Goal: Task Accomplishment & Management: Use online tool/utility

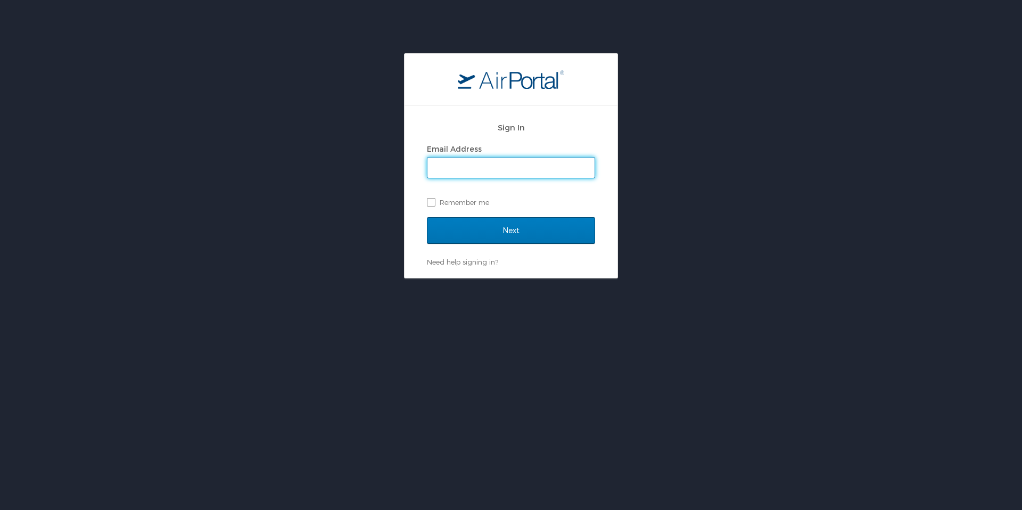
click at [556, 160] on input "Email Address" at bounding box center [510, 168] width 167 height 20
type input "Robyn.williams@sus.edu"
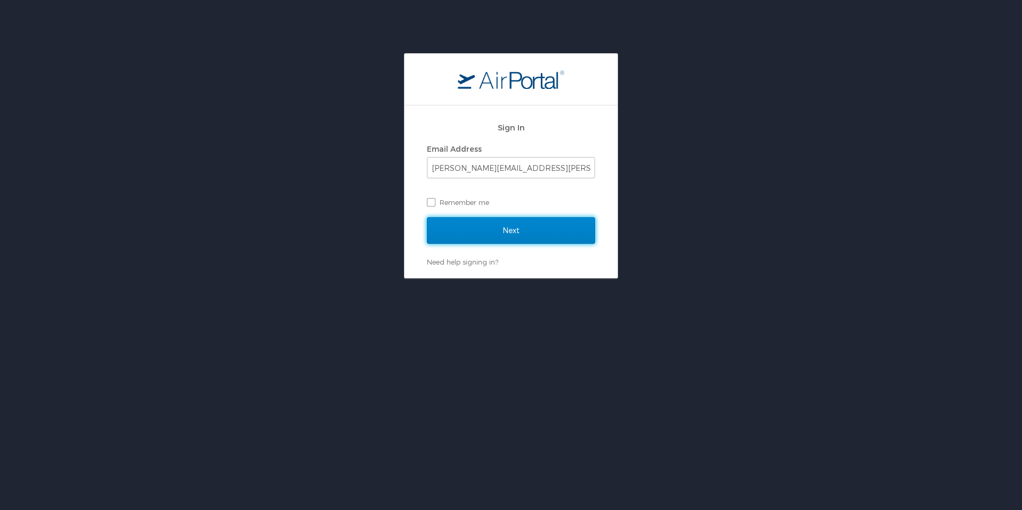
click at [492, 235] on input "Next" at bounding box center [511, 230] width 168 height 27
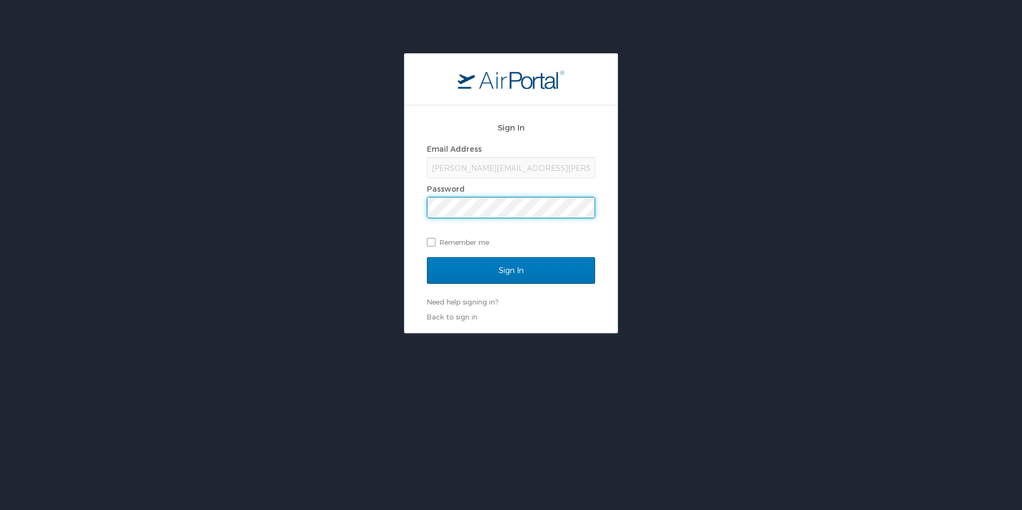
click at [427, 257] on input "Sign In" at bounding box center [511, 270] width 168 height 27
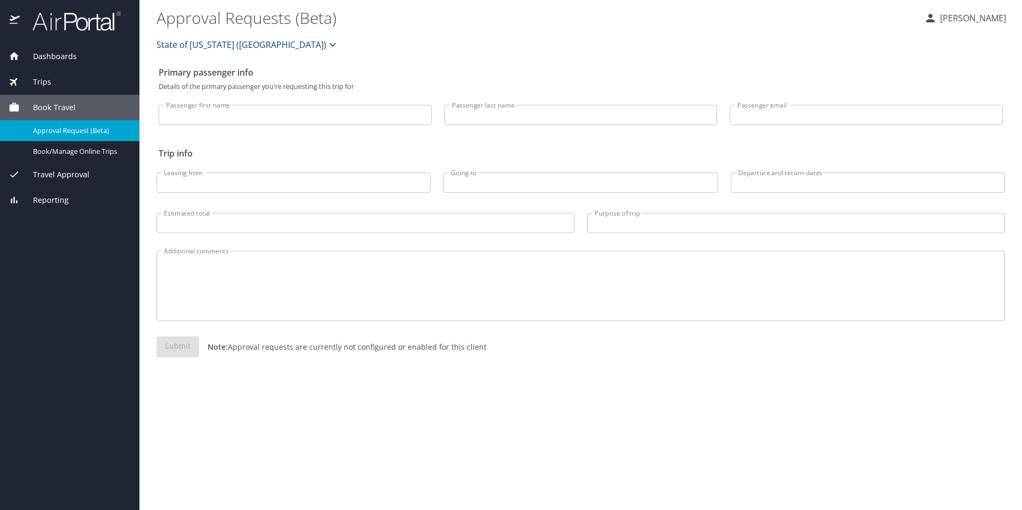
click at [47, 178] on span "Travel Approval" at bounding box center [55, 175] width 70 height 12
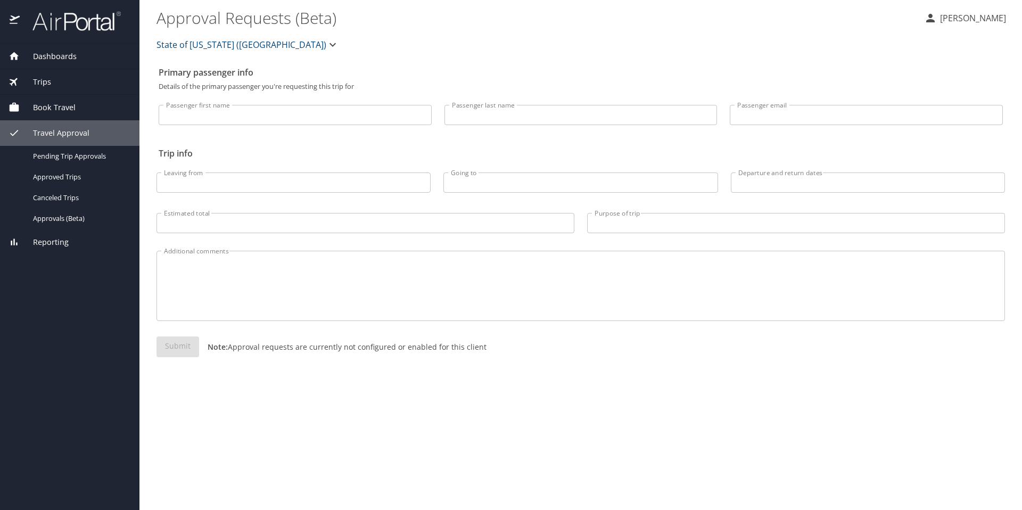
click at [61, 105] on span "Book Travel" at bounding box center [48, 108] width 56 height 12
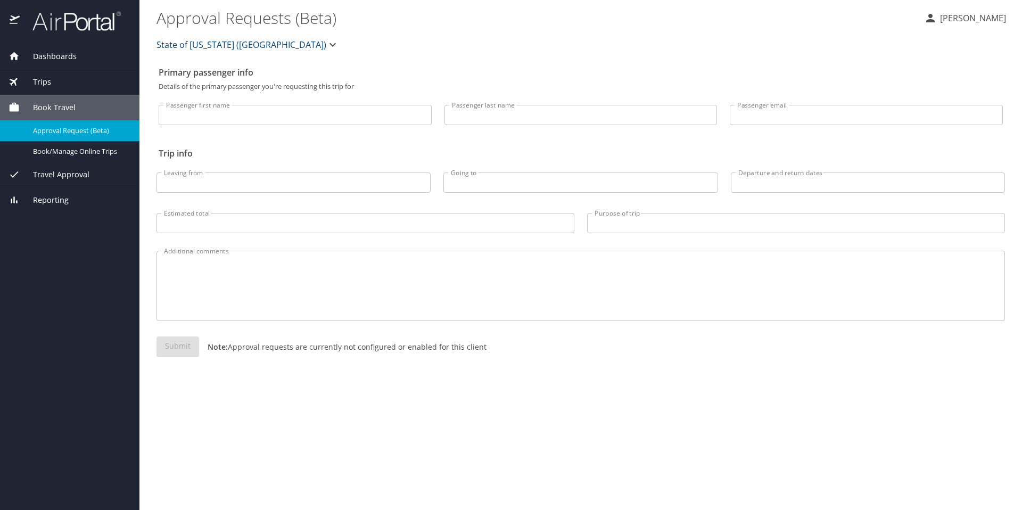
click at [67, 106] on span "Book Travel" at bounding box center [48, 108] width 56 height 12
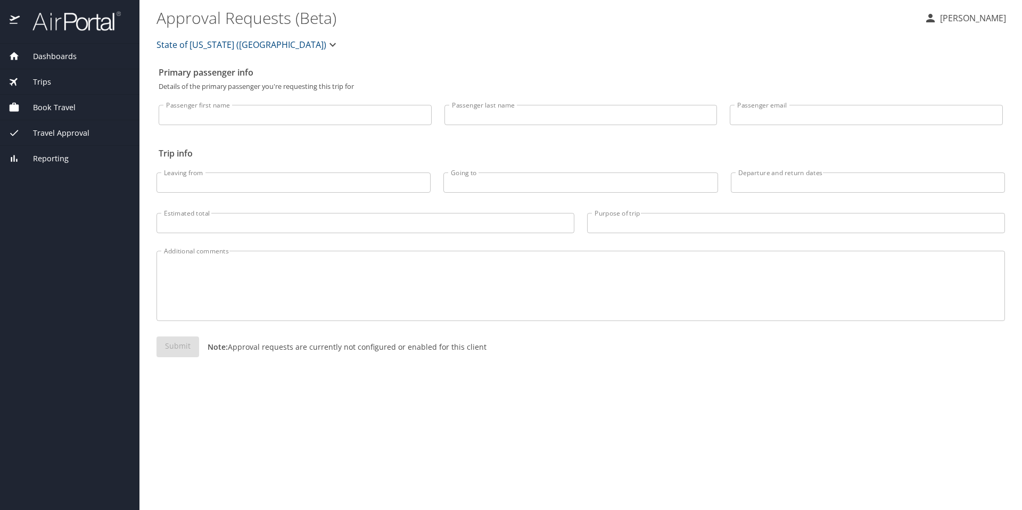
click at [63, 105] on span "Book Travel" at bounding box center [48, 108] width 56 height 12
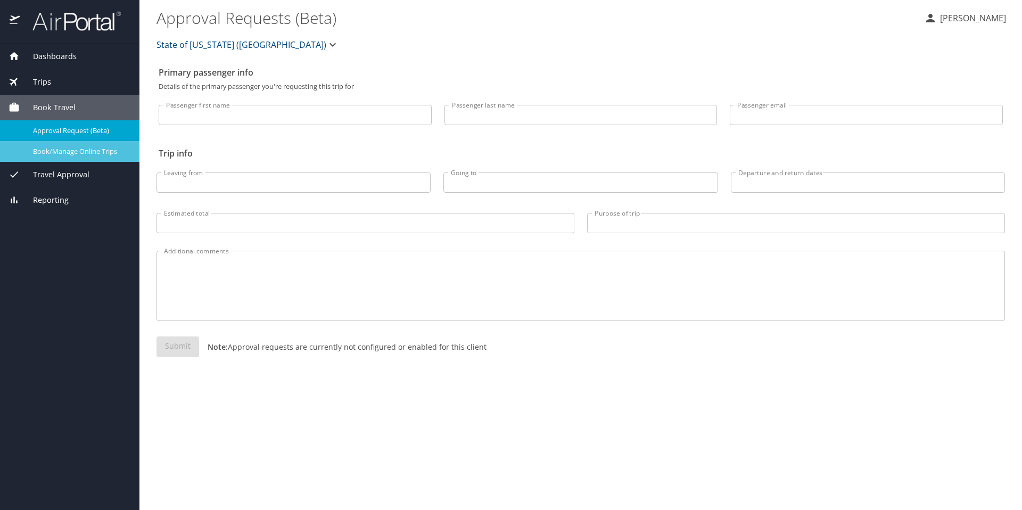
click at [87, 149] on span "Book/Manage Online Trips" at bounding box center [80, 151] width 94 height 10
